Goal: Find specific page/section: Find specific page/section

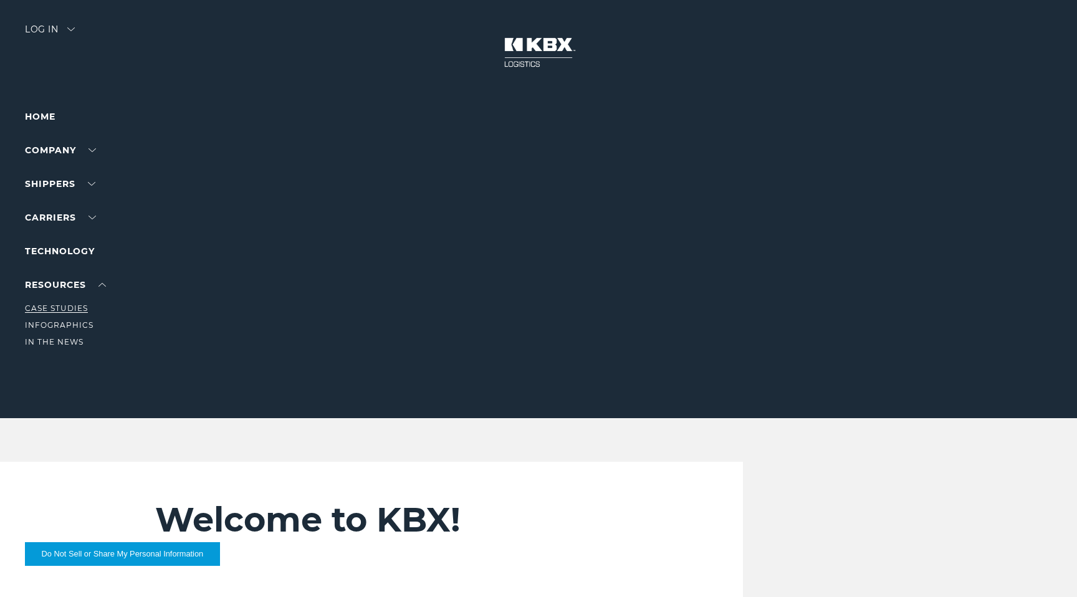
click at [49, 306] on link "Case Studies" at bounding box center [56, 307] width 63 height 9
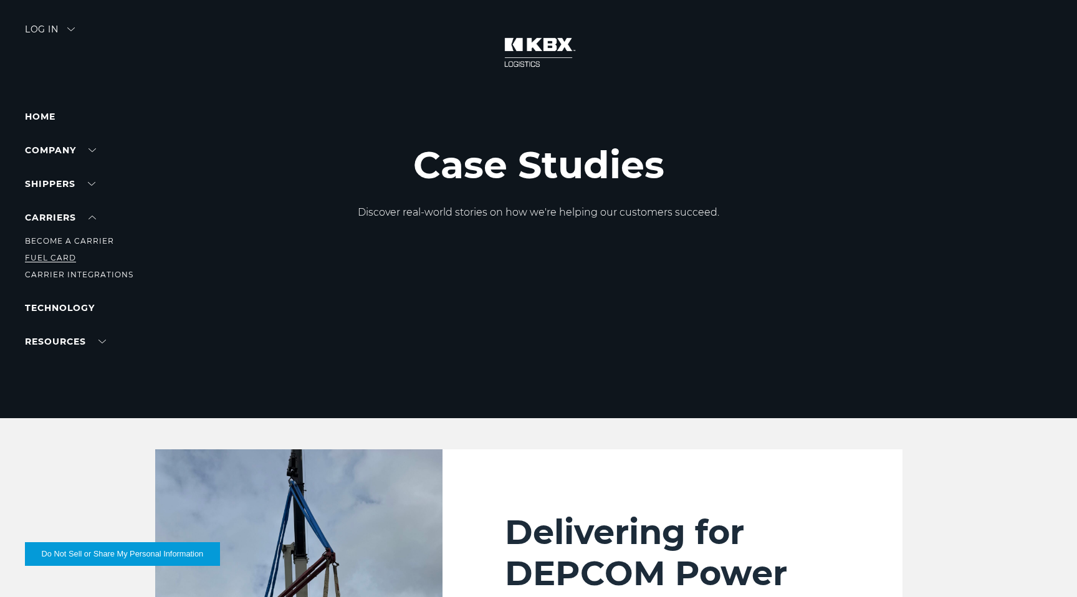
click at [51, 255] on link "Fuel Card" at bounding box center [50, 257] width 51 height 9
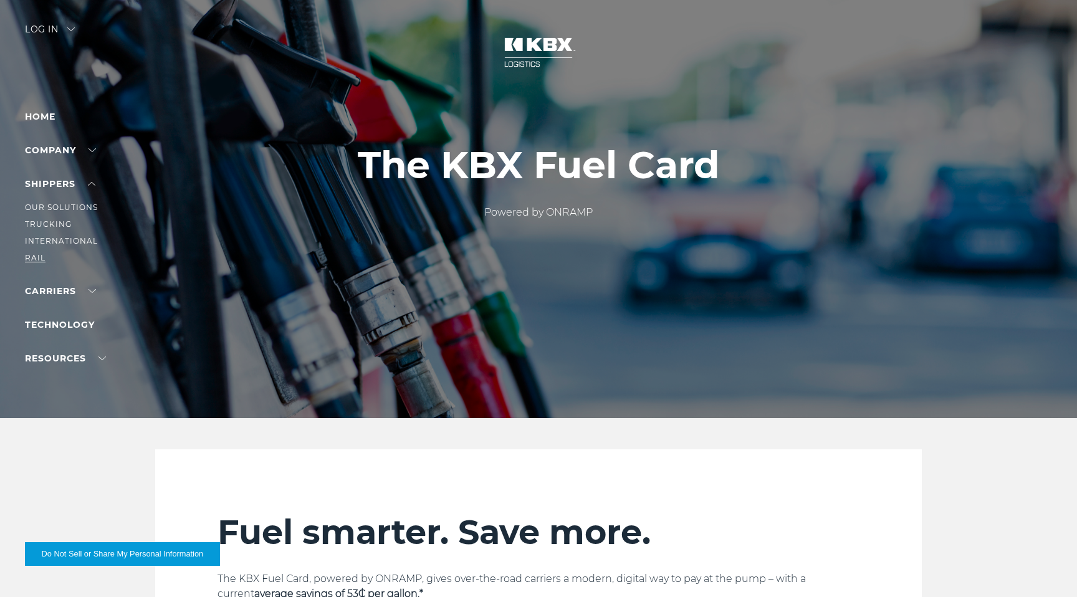
click at [37, 257] on link "RAIL" at bounding box center [35, 257] width 21 height 9
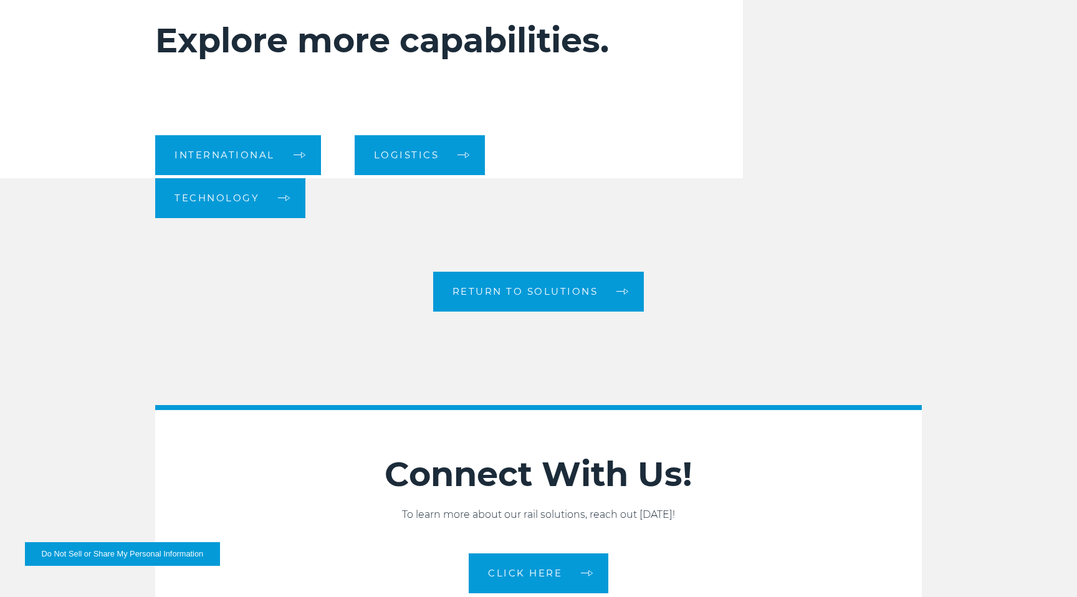
scroll to position [2131, 0]
